Goal: Task Accomplishment & Management: Use online tool/utility

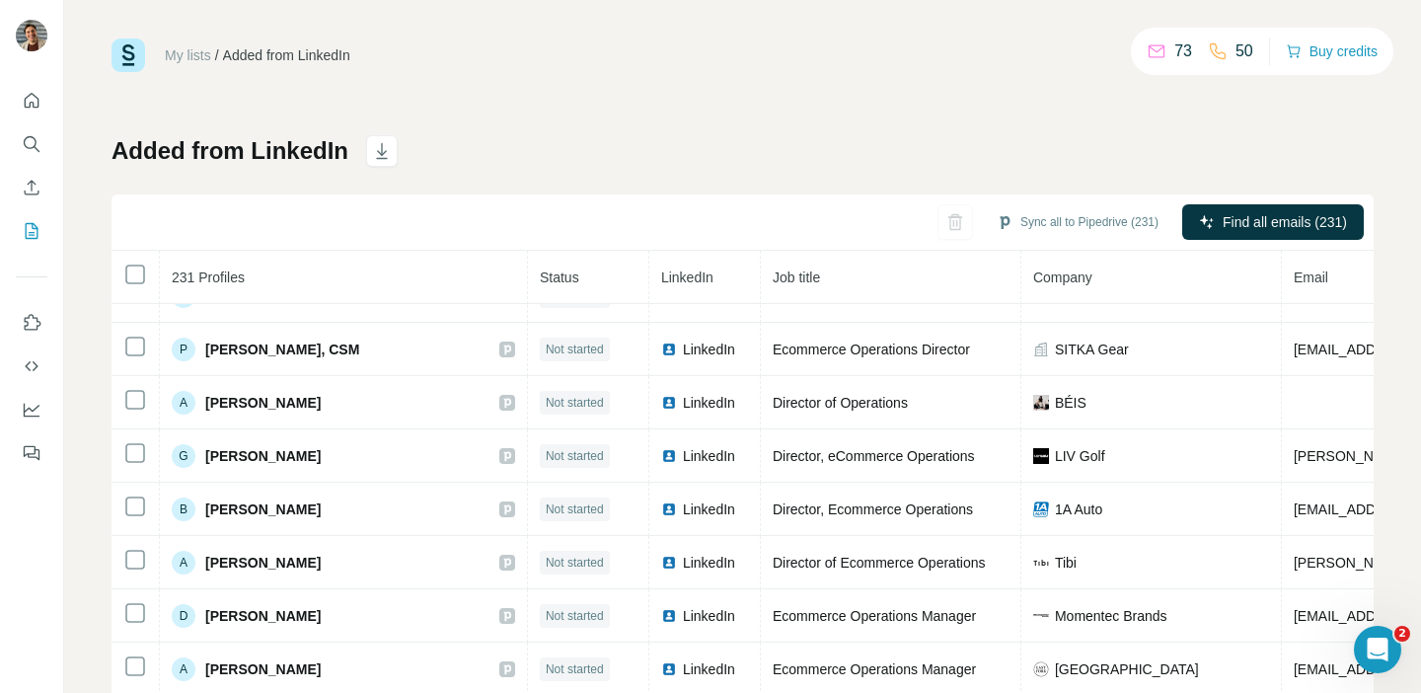
scroll to position [8793, 0]
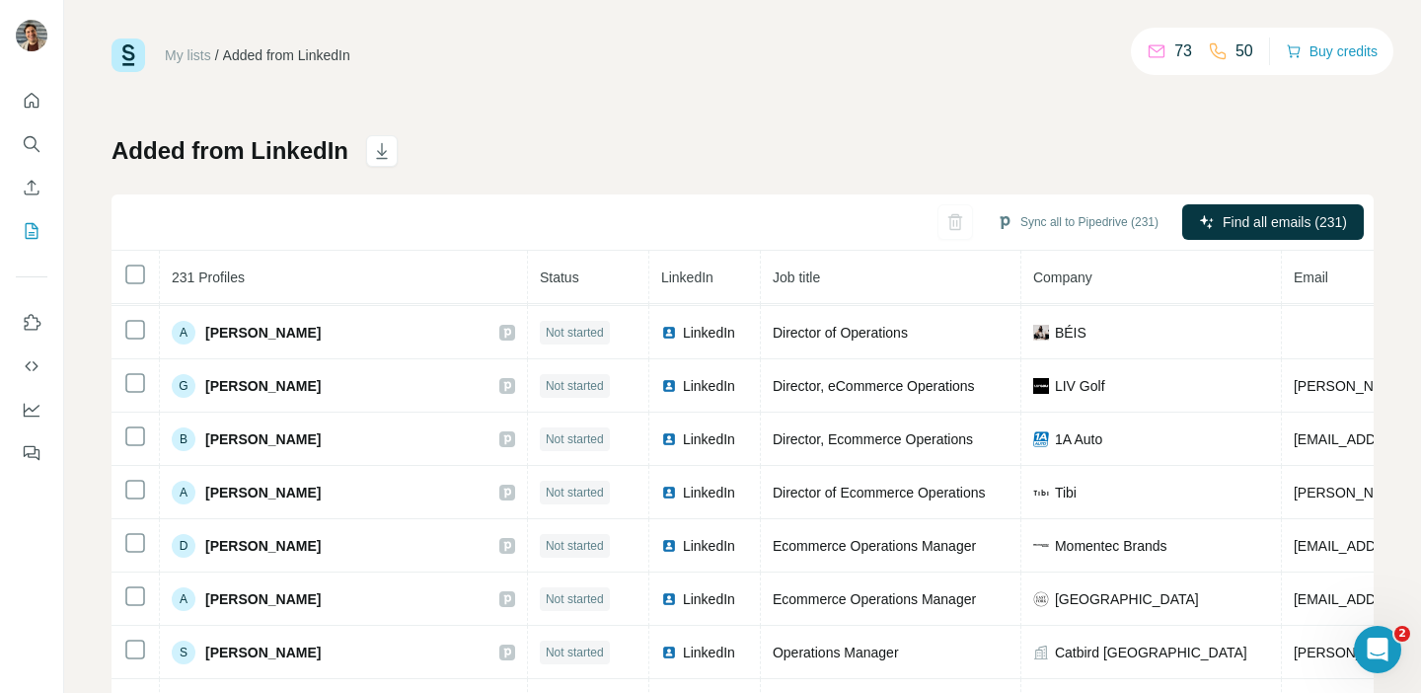
click at [189, 52] on link "My lists" at bounding box center [188, 55] width 46 height 16
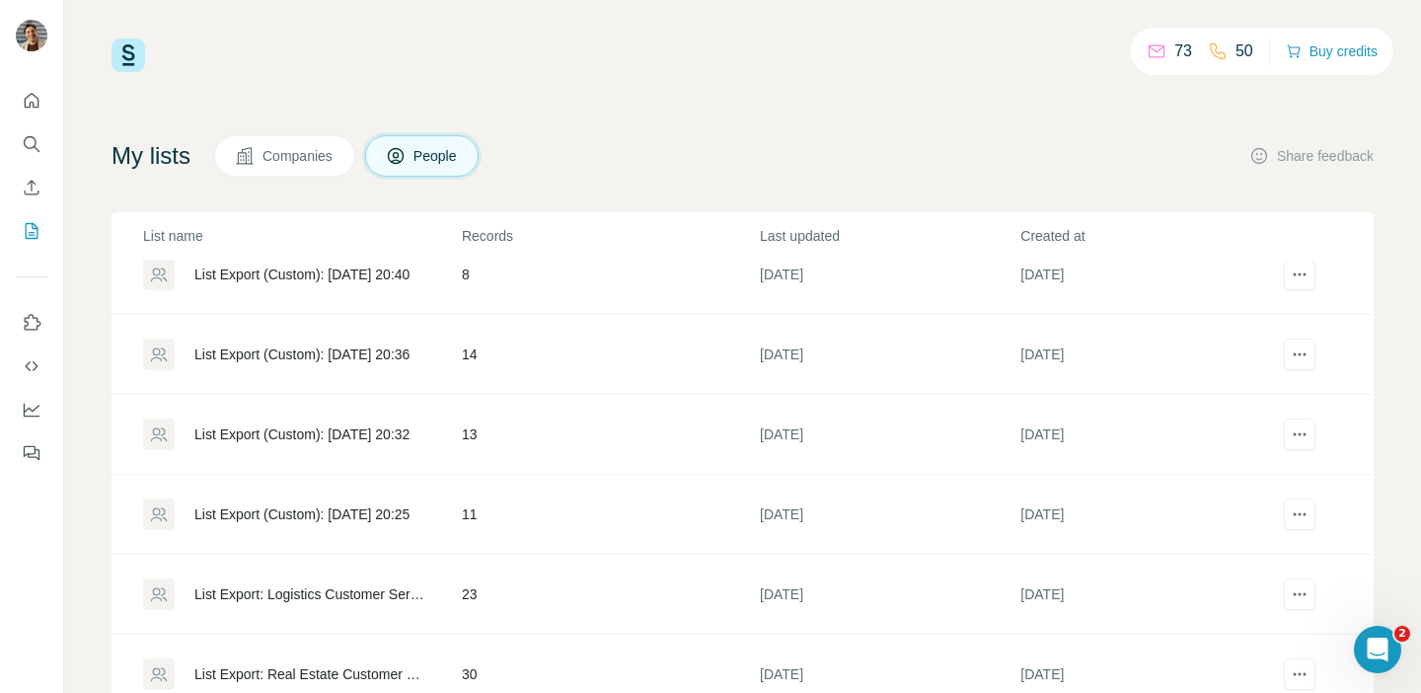
scroll to position [661, 0]
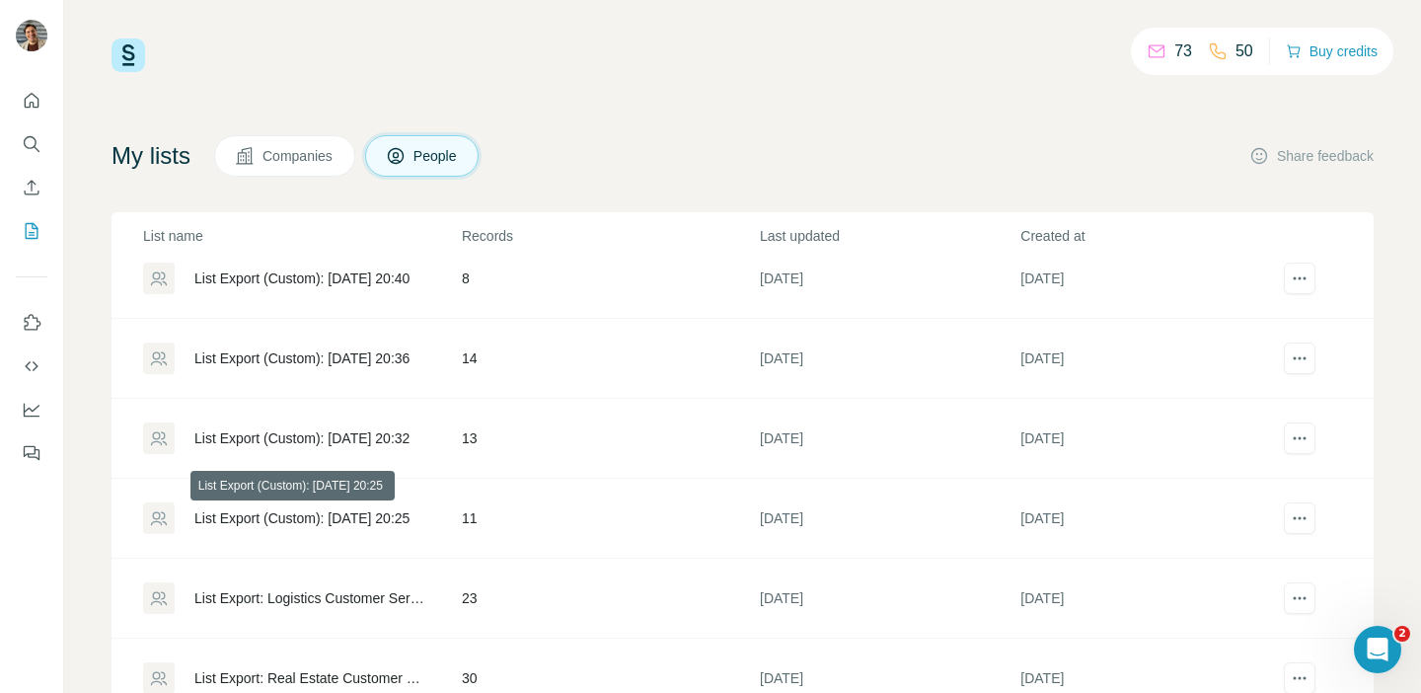
click at [388, 520] on div "List Export (Custom): [DATE] 20:25" at bounding box center [301, 518] width 215 height 20
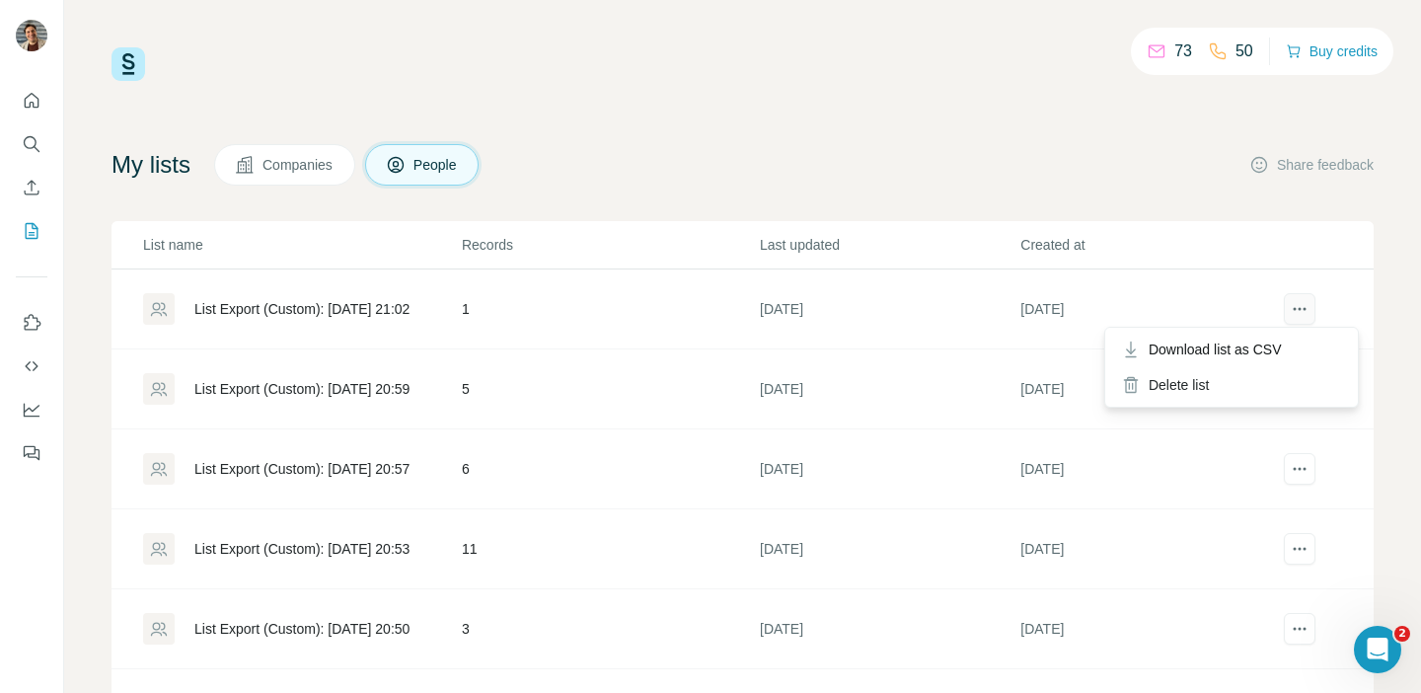
click at [1304, 303] on icon "actions" at bounding box center [1300, 309] width 20 height 20
click at [322, 305] on div "List Export (Custom): [DATE] 21:02" at bounding box center [301, 309] width 215 height 20
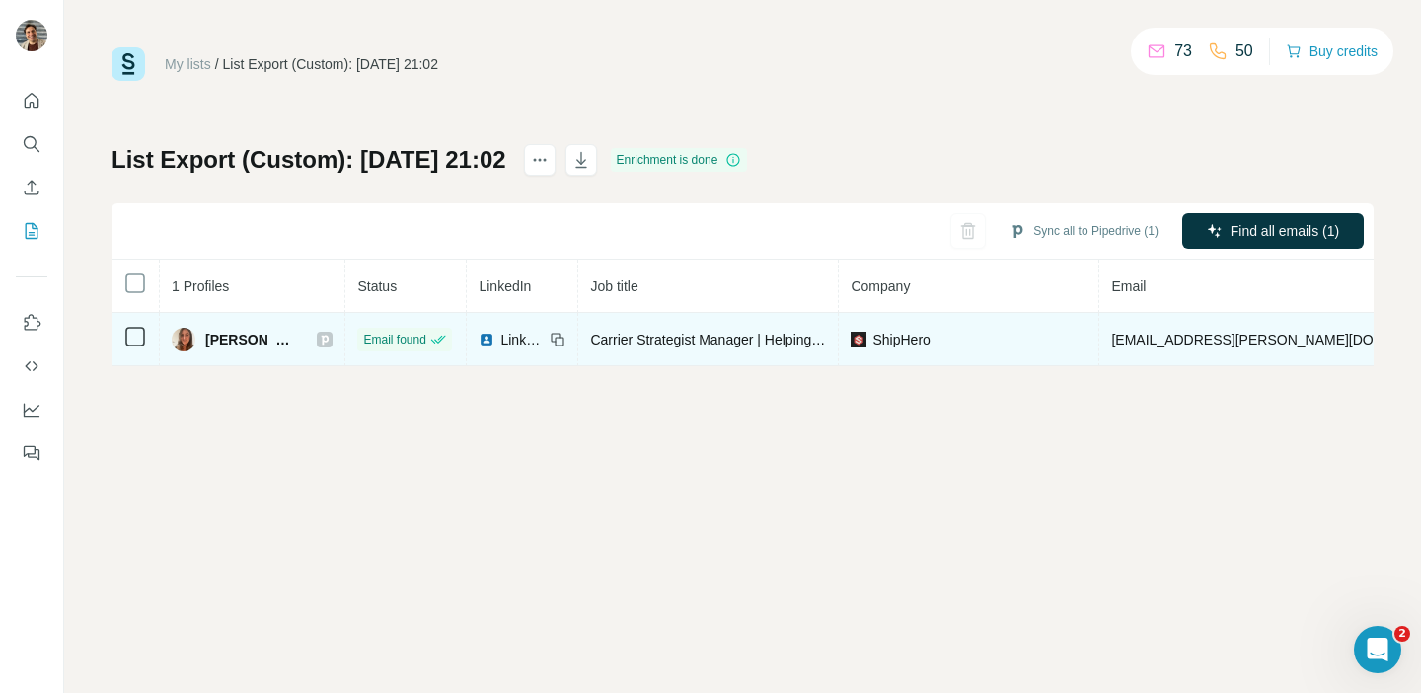
click at [500, 337] on span "LinkedIn" at bounding box center [521, 340] width 43 height 20
click at [500, 338] on span "LinkedIn" at bounding box center [521, 340] width 43 height 20
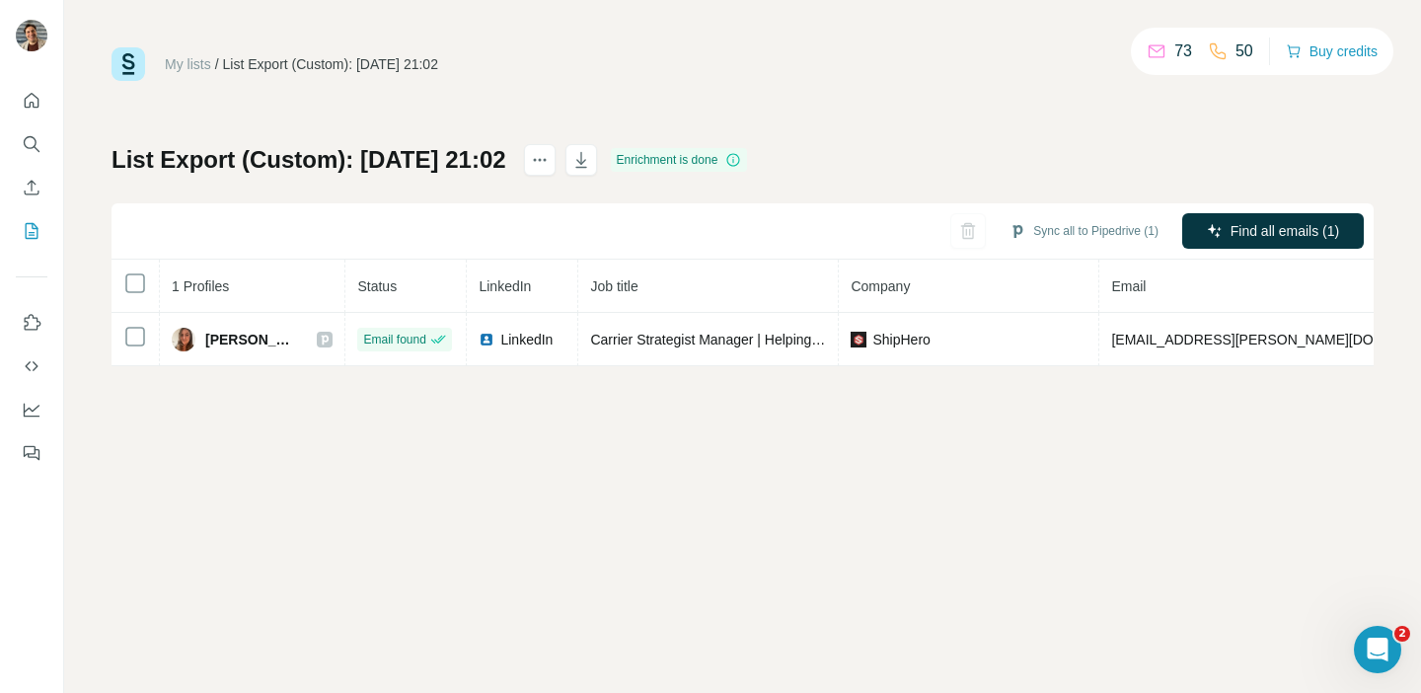
click at [188, 62] on link "My lists" at bounding box center [188, 64] width 46 height 16
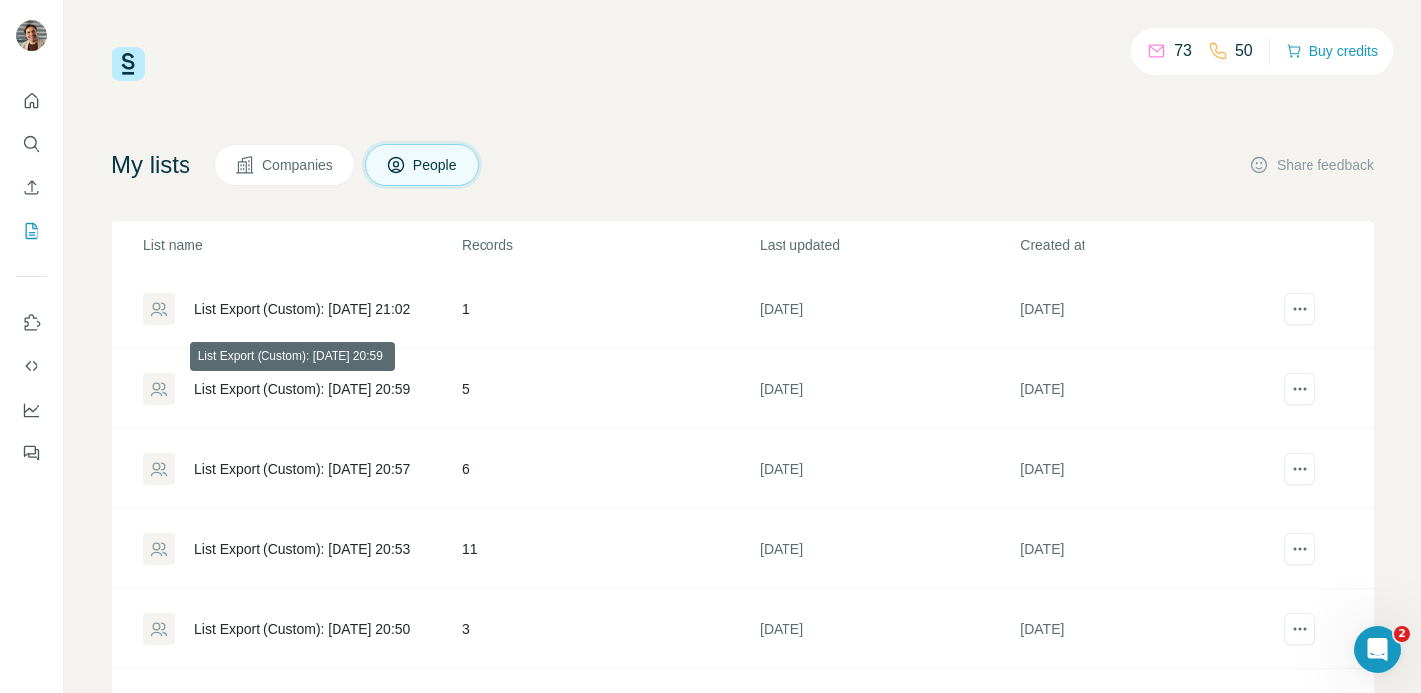
click at [354, 391] on div "List Export (Custom): [DATE] 20:59" at bounding box center [301, 389] width 215 height 20
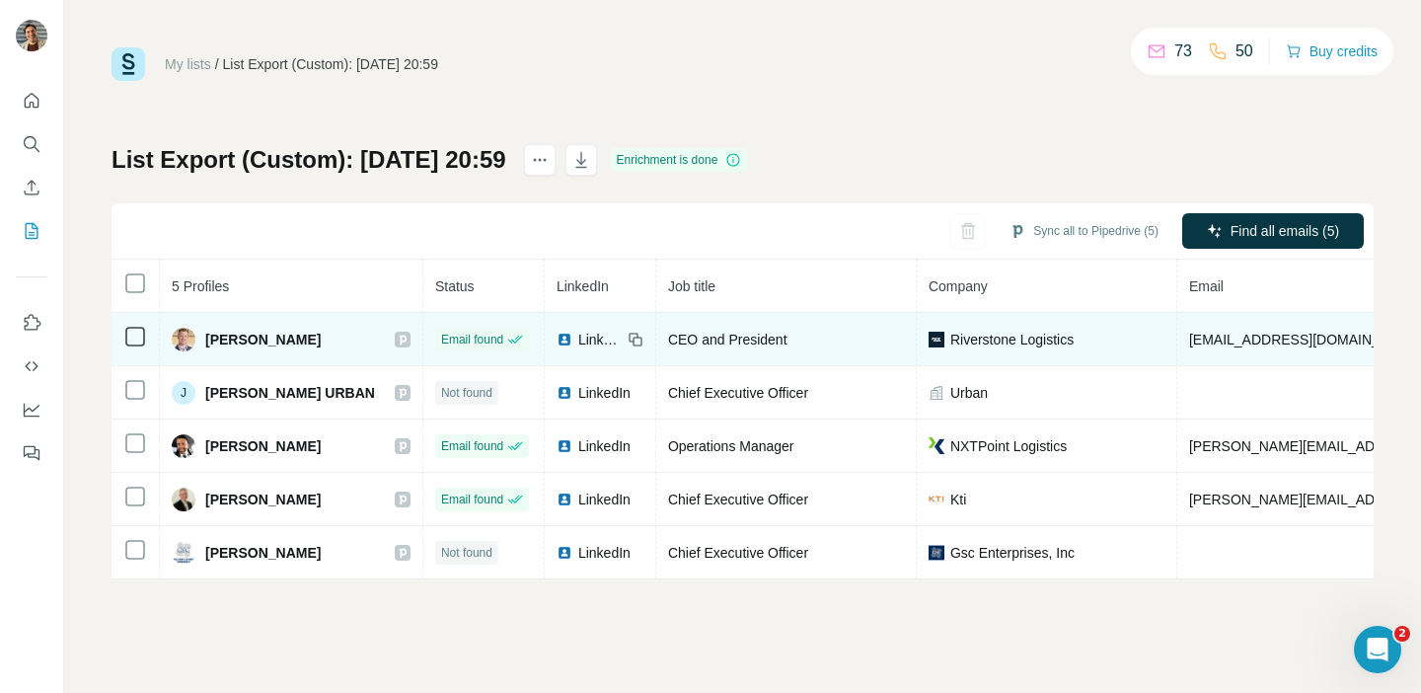
click at [582, 334] on span "LinkedIn" at bounding box center [599, 340] width 43 height 20
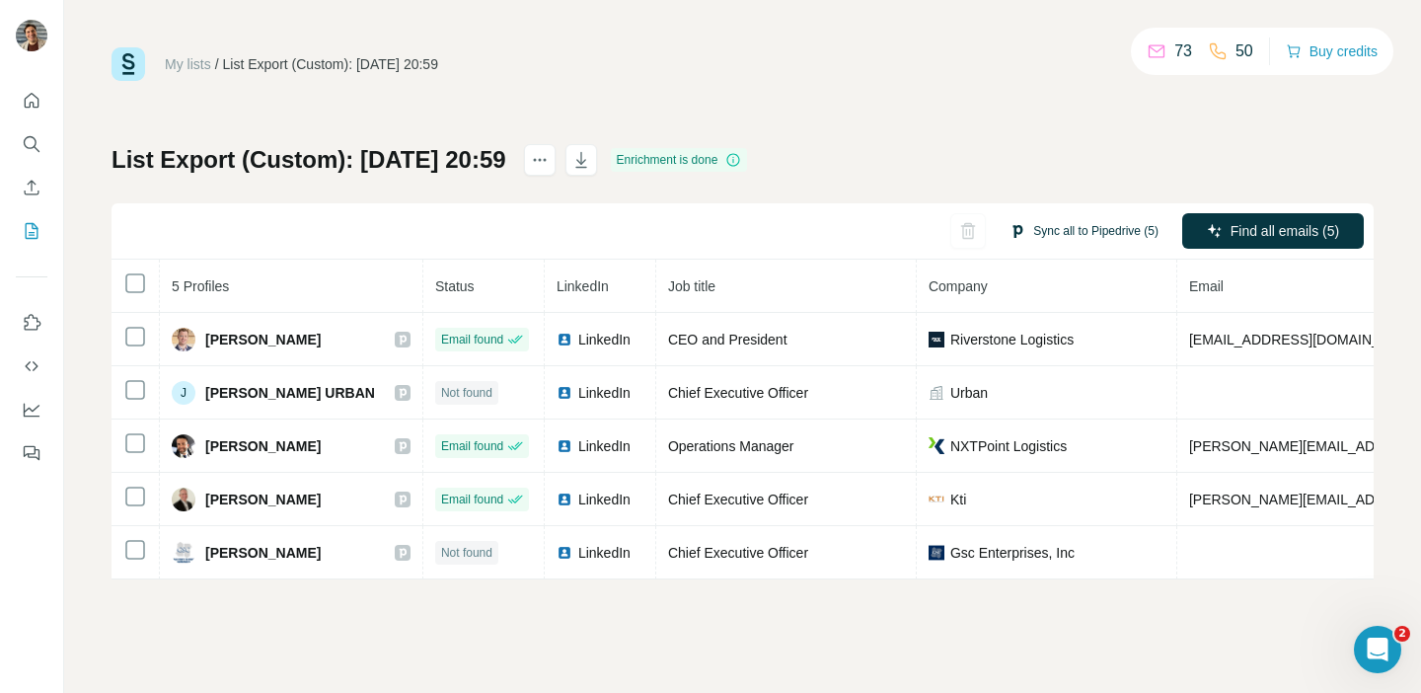
click at [1081, 232] on button "Sync all to Pipedrive (5)" at bounding box center [1084, 231] width 177 height 30
click at [942, 160] on div "List Export (Custom): [DATE] 20:59 Enrichment is done Sync all to Pipedrive (5)…" at bounding box center [743, 361] width 1263 height 435
